Goal: Transaction & Acquisition: Purchase product/service

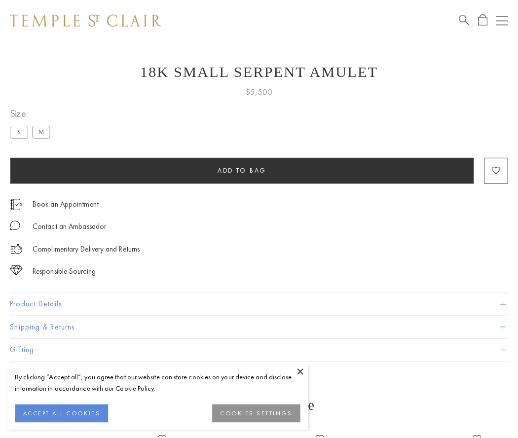
scroll to position [18, 0]
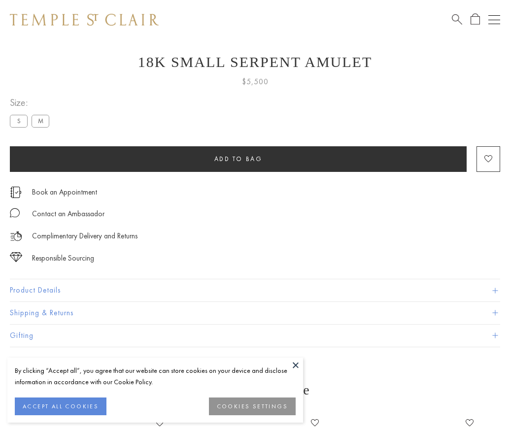
click at [238, 159] on span "Add to bag" at bounding box center [238, 159] width 48 height 8
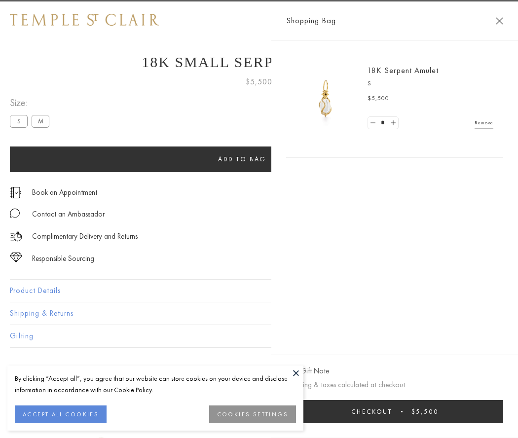
click at [402, 411] on span "submit" at bounding box center [401, 411] width 1 height 1
